Goal: Task Accomplishment & Management: Use online tool/utility

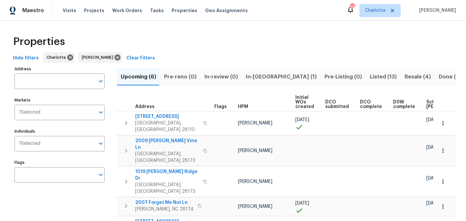
click at [256, 77] on span "In-reno (1)" at bounding box center [281, 76] width 71 height 9
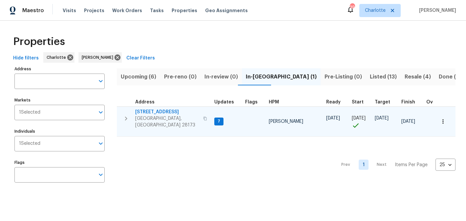
click at [148, 113] on span "431 Ranelagh Dr" at bounding box center [167, 112] width 64 height 7
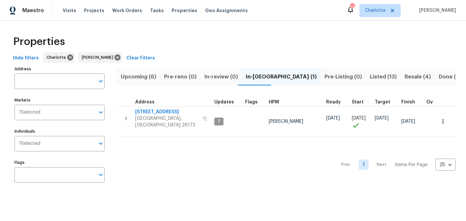
click at [370, 75] on span "Listed (13)" at bounding box center [383, 76] width 27 height 9
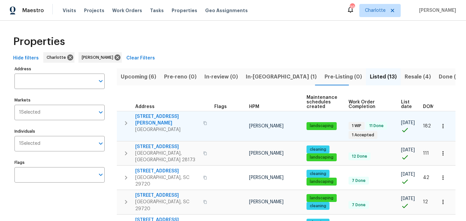
click at [153, 117] on span "5006 Brodie Ln" at bounding box center [167, 119] width 64 height 13
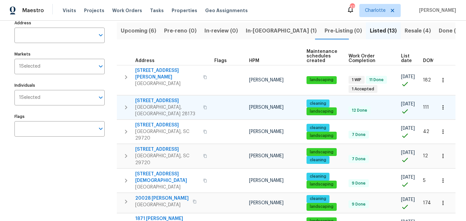
scroll to position [45, 0]
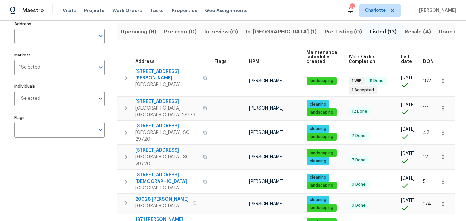
click at [405, 32] on span "Resale (4)" at bounding box center [418, 31] width 26 height 9
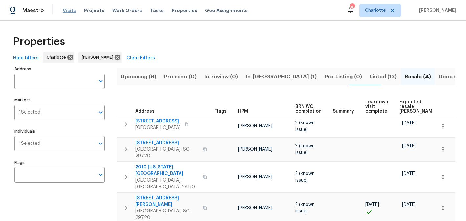
click at [68, 10] on span "Visits" at bounding box center [69, 10] width 13 height 7
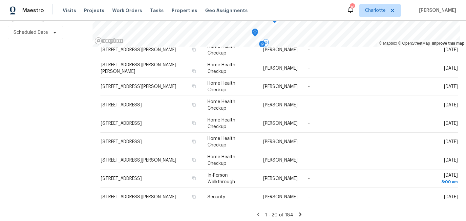
scroll to position [95, 0]
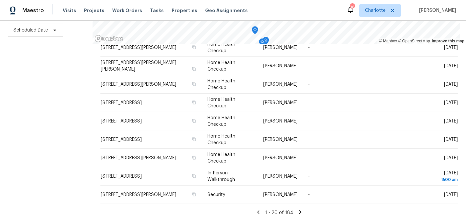
click at [299, 212] on icon at bounding box center [300, 212] width 2 height 4
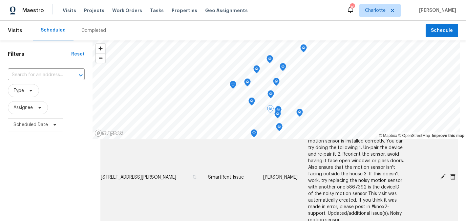
scroll to position [110, 0]
click at [443, 175] on icon at bounding box center [443, 177] width 5 height 5
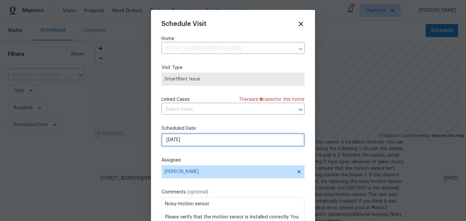
click at [246, 145] on input "9/16/2025" at bounding box center [233, 139] width 143 height 13
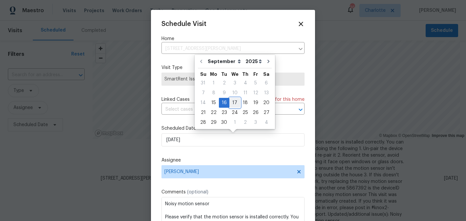
click at [233, 102] on div "17" at bounding box center [235, 102] width 11 height 9
type input "9/17/2025"
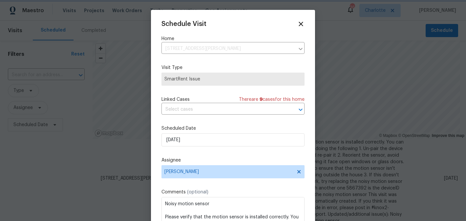
scroll to position [12, 0]
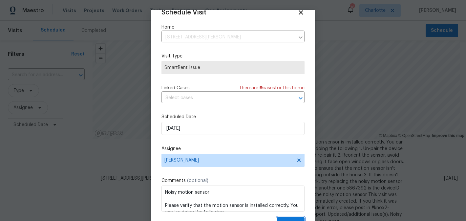
click at [292, 218] on button "Update" at bounding box center [291, 223] width 28 height 12
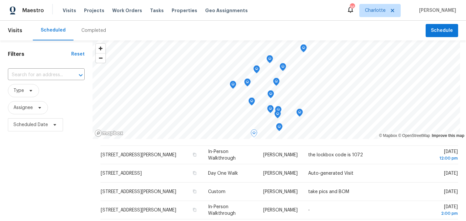
scroll to position [172, 0]
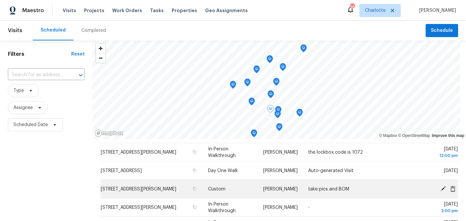
click at [444, 187] on icon at bounding box center [443, 188] width 5 height 5
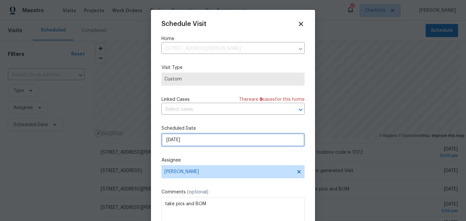
click at [228, 145] on input "9/16/2025" at bounding box center [233, 139] width 143 height 13
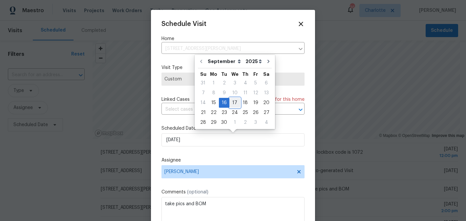
click at [235, 100] on div "17" at bounding box center [235, 102] width 11 height 9
type input "9/17/2025"
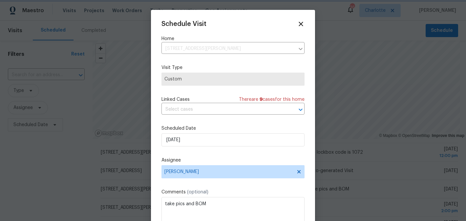
scroll to position [12, 0]
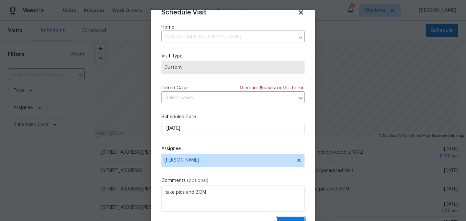
click at [293, 219] on span "Update" at bounding box center [290, 223] width 17 height 8
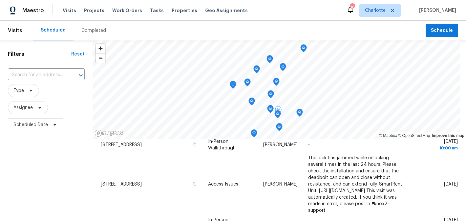
scroll to position [0, 0]
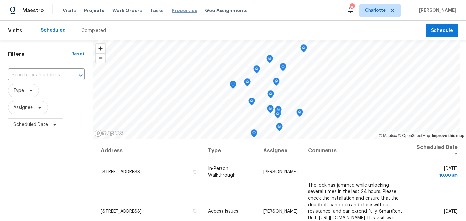
click at [177, 11] on span "Properties" at bounding box center [185, 10] width 26 height 7
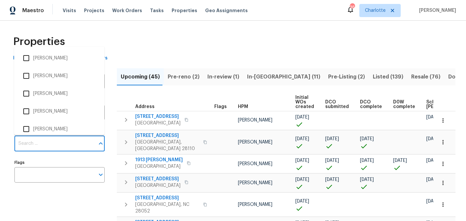
click at [46, 144] on input "Individuals" at bounding box center [54, 143] width 80 height 15
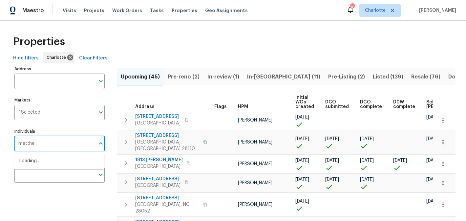
type input "matthew"
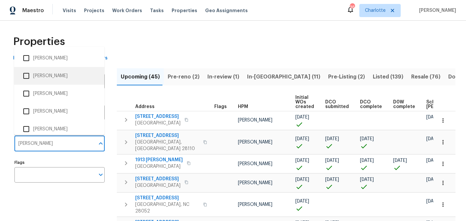
click at [51, 80] on li "[PERSON_NAME]" at bounding box center [59, 76] width 80 height 14
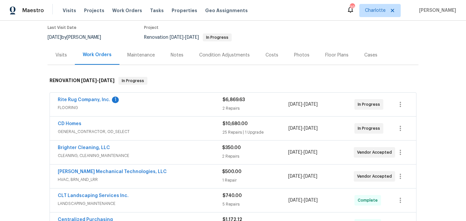
scroll to position [66, 0]
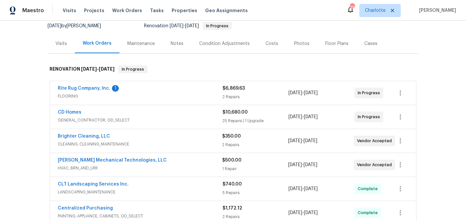
click at [84, 91] on span "Rite Rug Company, Inc." at bounding box center [84, 88] width 53 height 7
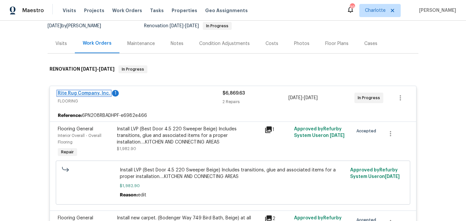
click at [84, 92] on link "Rite Rug Company, Inc." at bounding box center [84, 93] width 53 height 5
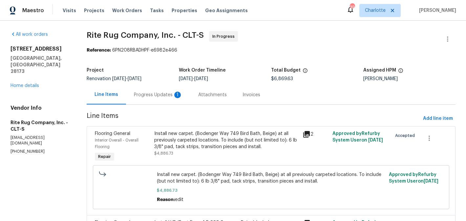
click at [162, 94] on div "Progress Updates 1" at bounding box center [158, 95] width 49 height 7
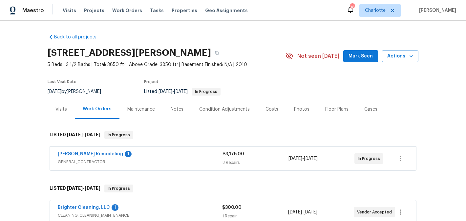
click at [355, 59] on span "Mark Seen" at bounding box center [361, 56] width 24 height 8
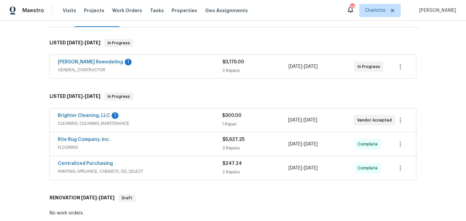
scroll to position [99, 0]
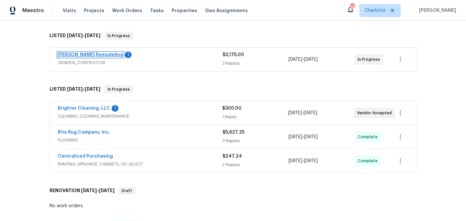
click at [76, 55] on link "[PERSON_NAME] Remodeling" at bounding box center [90, 55] width 65 height 5
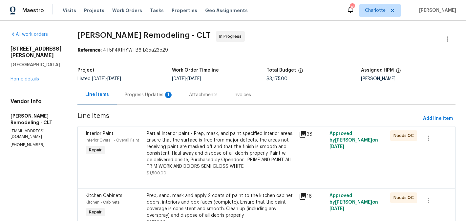
click at [147, 93] on div "Progress Updates 1" at bounding box center [149, 95] width 49 height 7
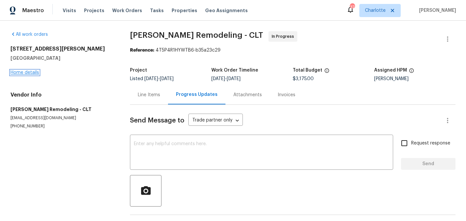
click at [27, 74] on link "Home details" at bounding box center [25, 72] width 29 height 5
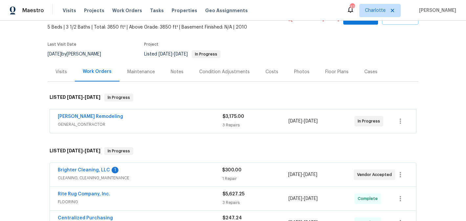
scroll to position [79, 0]
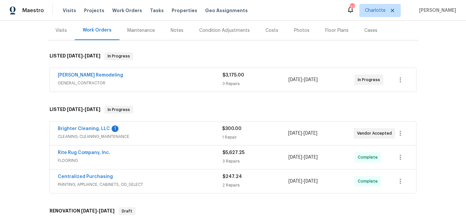
click at [81, 133] on div "Brighter Cleaning, LLC 1" at bounding box center [140, 129] width 164 height 8
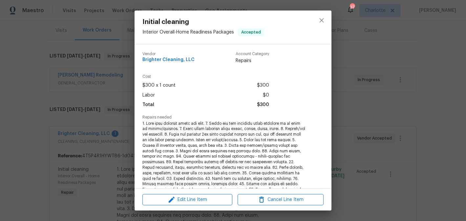
click at [204, 206] on div "Edit Line Item Cancel Line Item" at bounding box center [233, 200] width 197 height 22
click at [204, 200] on span "Edit Line Item" at bounding box center [187, 200] width 86 height 8
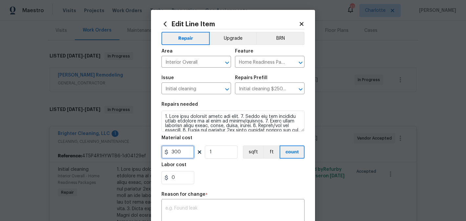
click at [181, 151] on input "300" at bounding box center [178, 151] width 33 height 13
type input "400"
click at [215, 150] on input "1" at bounding box center [221, 151] width 33 height 13
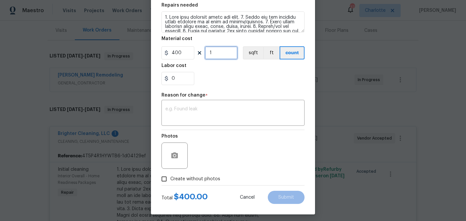
scroll to position [103, 0]
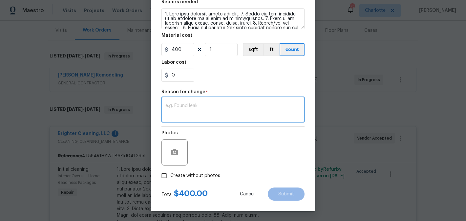
click at [215, 116] on textarea at bounding box center [232, 110] width 135 height 14
type textarea "edit"
click at [251, 137] on div "Photos" at bounding box center [233, 148] width 143 height 43
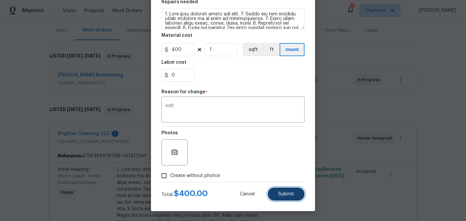
click at [291, 198] on button "Submit" at bounding box center [286, 193] width 37 height 13
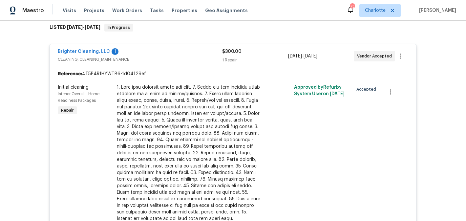
scroll to position [160, 0]
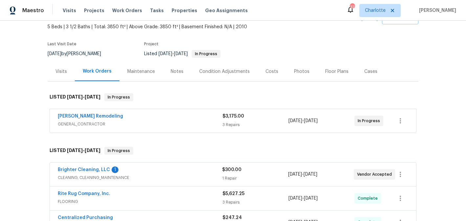
scroll to position [90, 0]
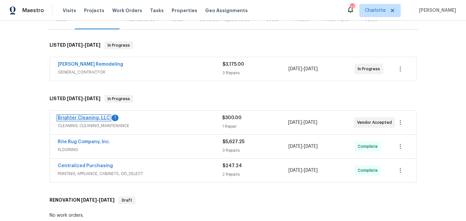
click at [86, 119] on link "Brighter Cleaning, LLC" at bounding box center [84, 118] width 52 height 5
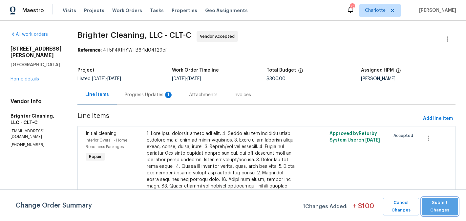
click at [439, 203] on span "Submit Changes" at bounding box center [440, 206] width 30 height 15
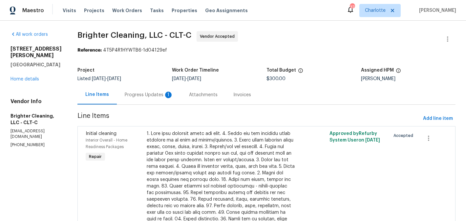
click at [136, 92] on div "Progress Updates 1" at bounding box center [149, 95] width 49 height 7
